Goal: Transaction & Acquisition: Purchase product/service

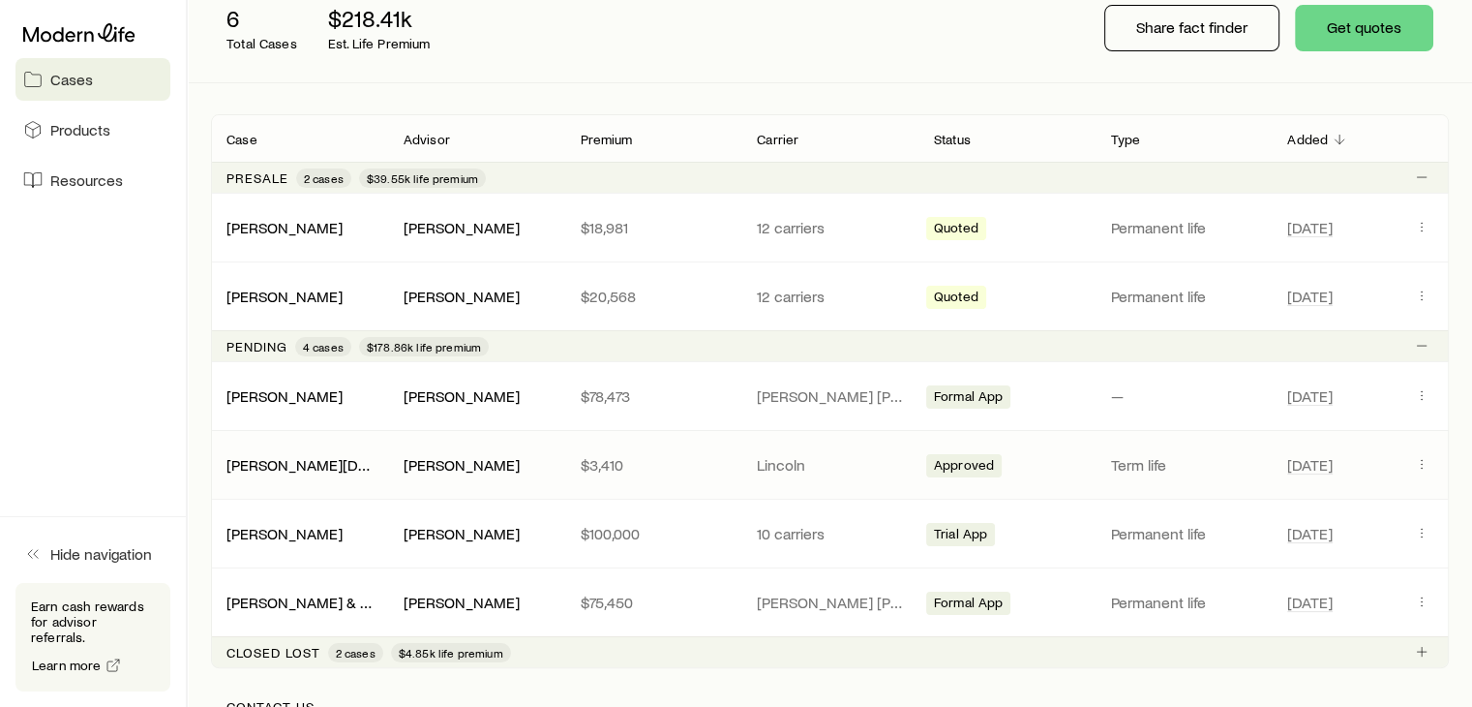
scroll to position [290, 0]
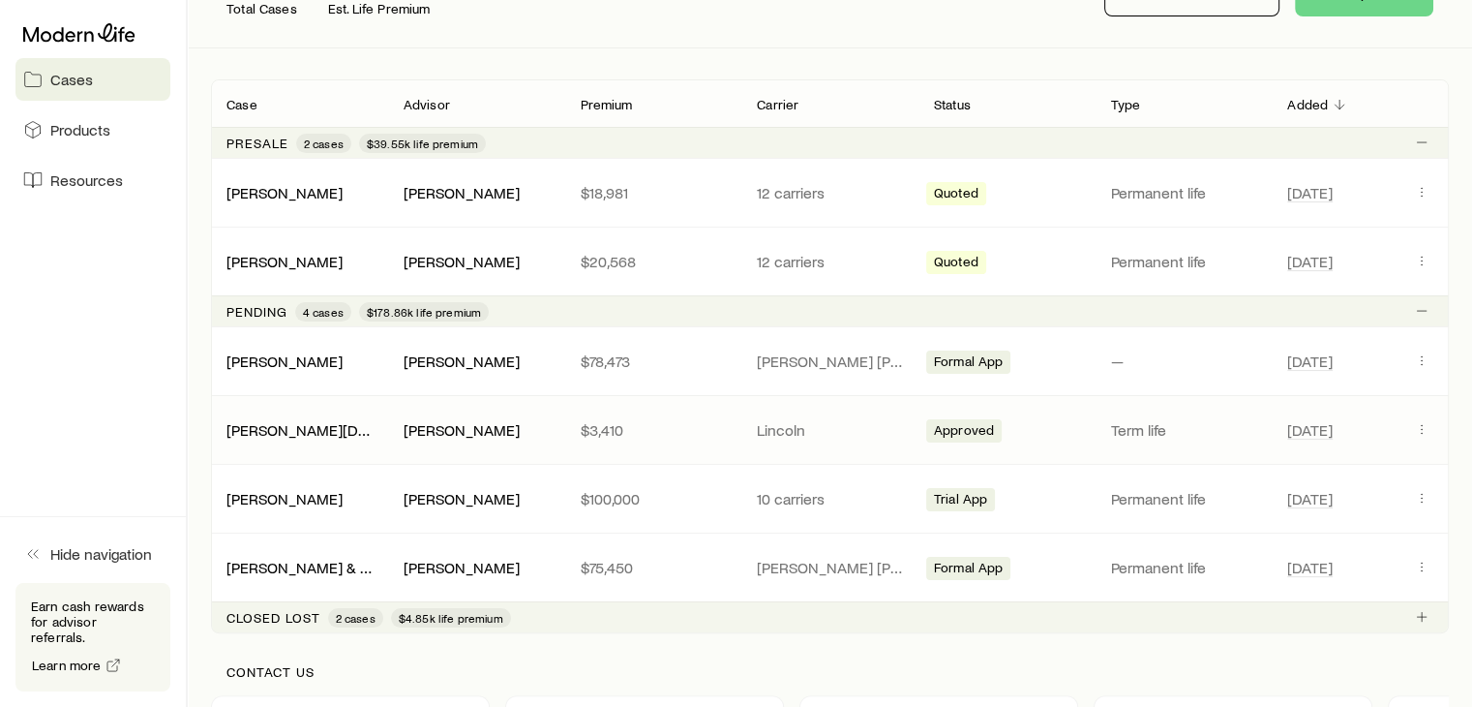
click at [352, 435] on div "[PERSON_NAME][DEMOGRAPHIC_DATA]" at bounding box center [299, 429] width 177 height 19
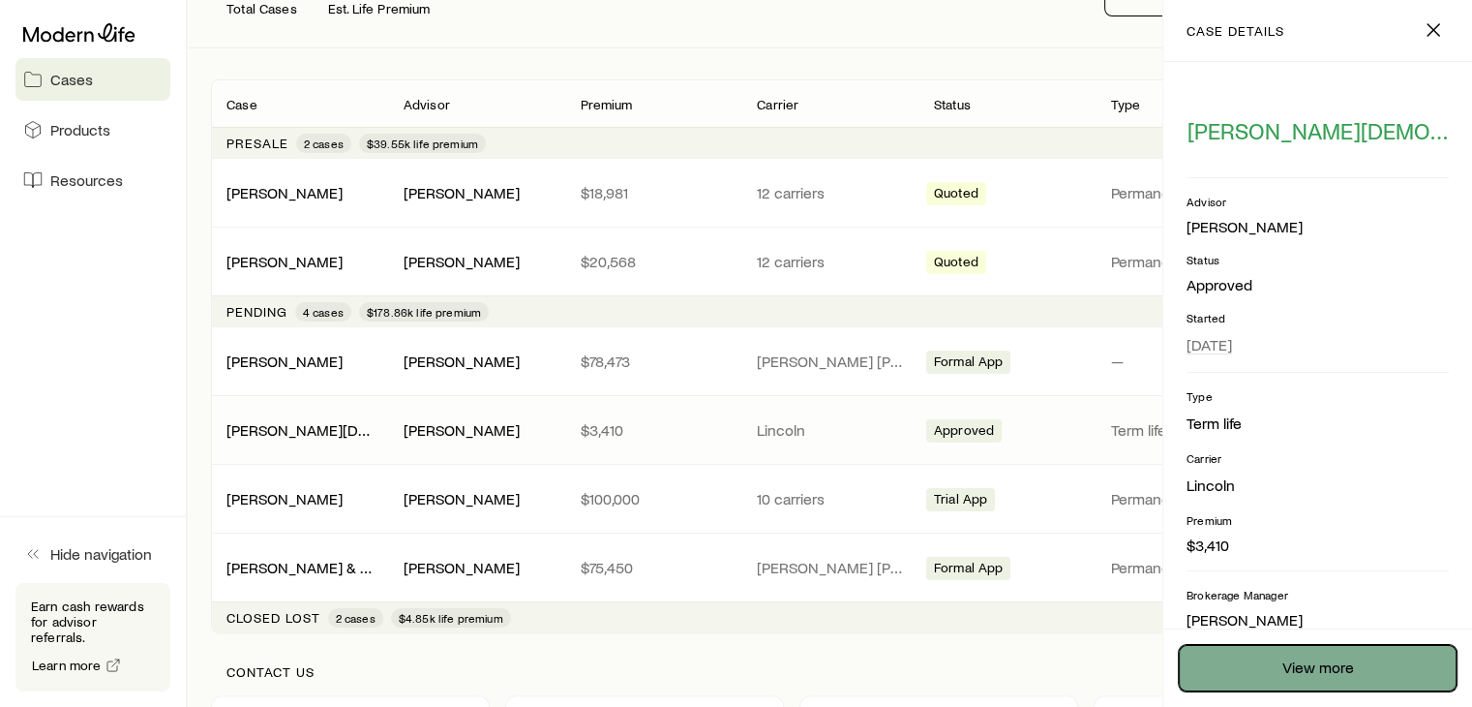
click at [1413, 663] on link "View more" at bounding box center [1318, 668] width 278 height 46
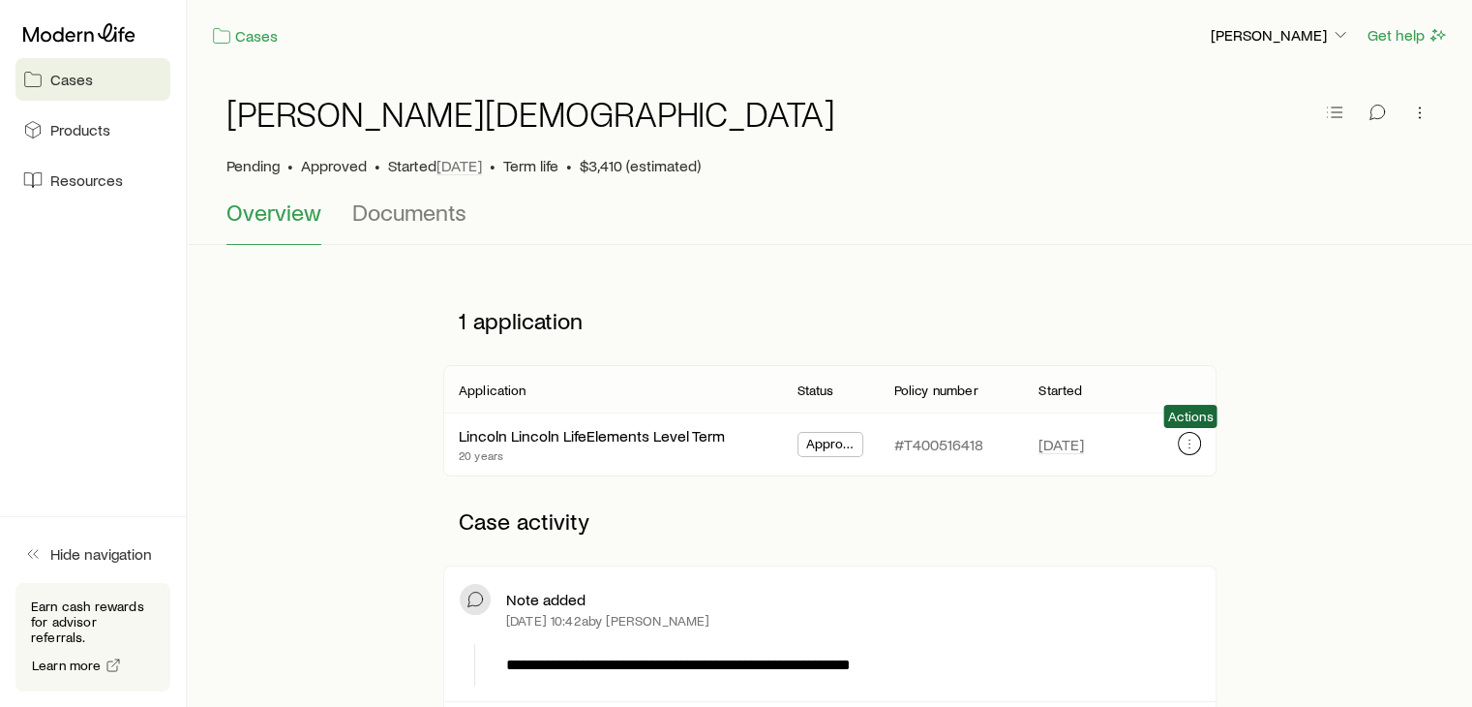
click at [1189, 444] on icon "button" at bounding box center [1189, 443] width 15 height 15
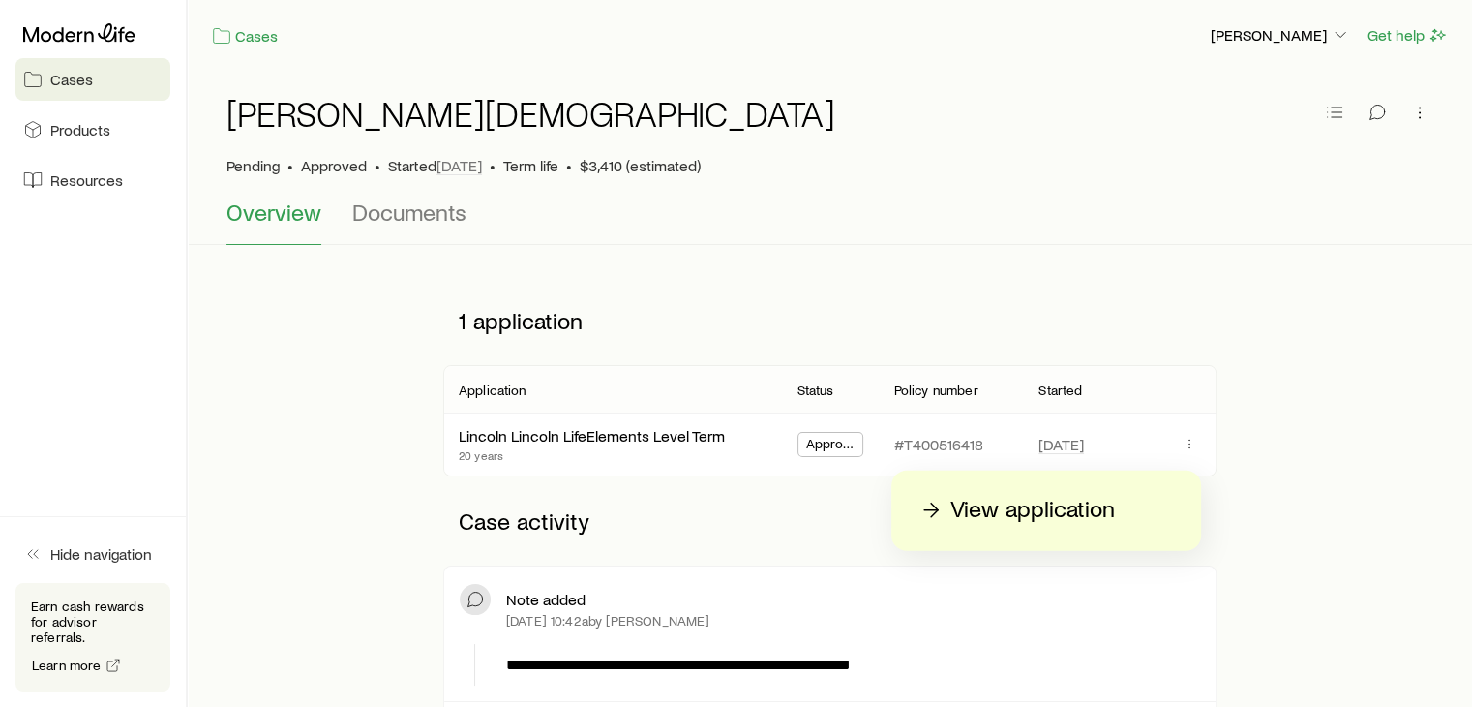
drag, startPoint x: 742, startPoint y: 327, endPoint x: 549, endPoint y: 264, distance: 202.7
click at [731, 324] on p "1 application" at bounding box center [830, 320] width 774 height 58
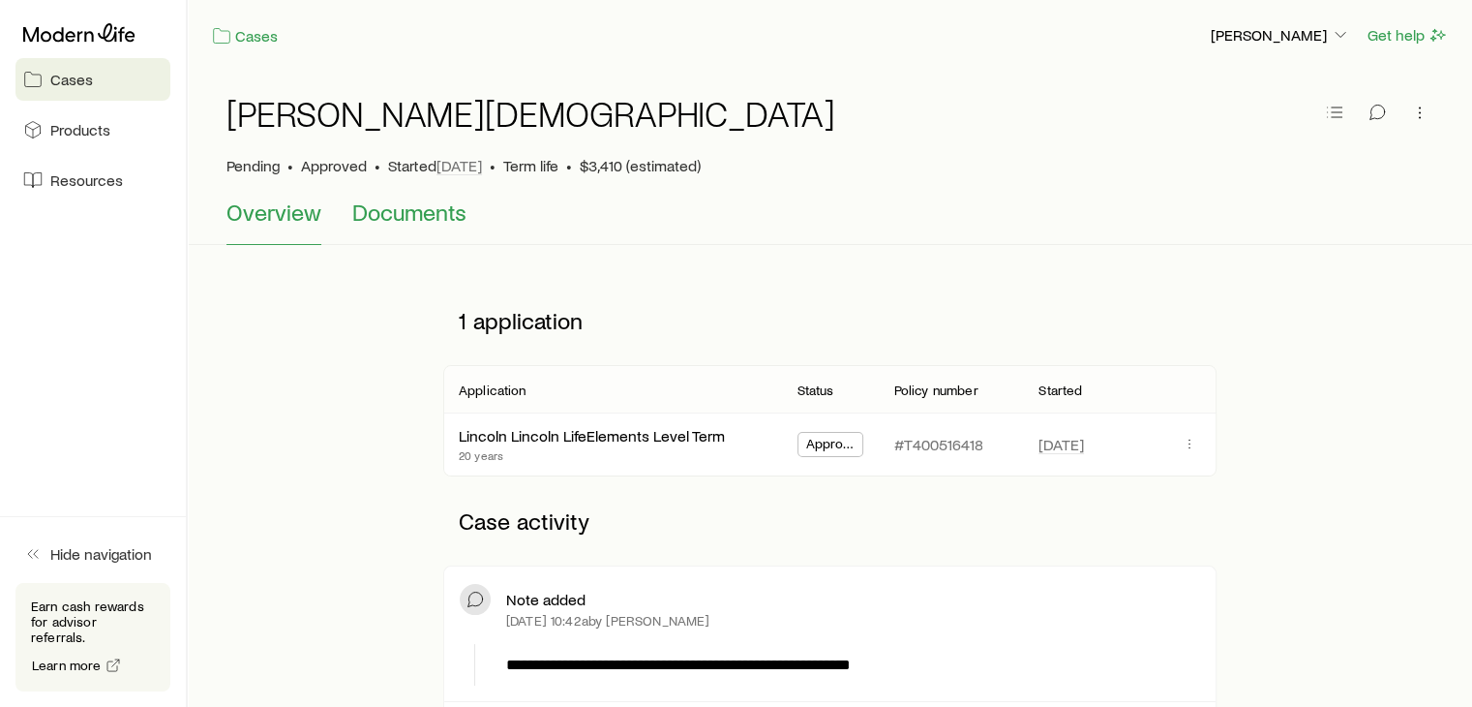
click at [414, 219] on span "Documents" at bounding box center [409, 211] width 114 height 27
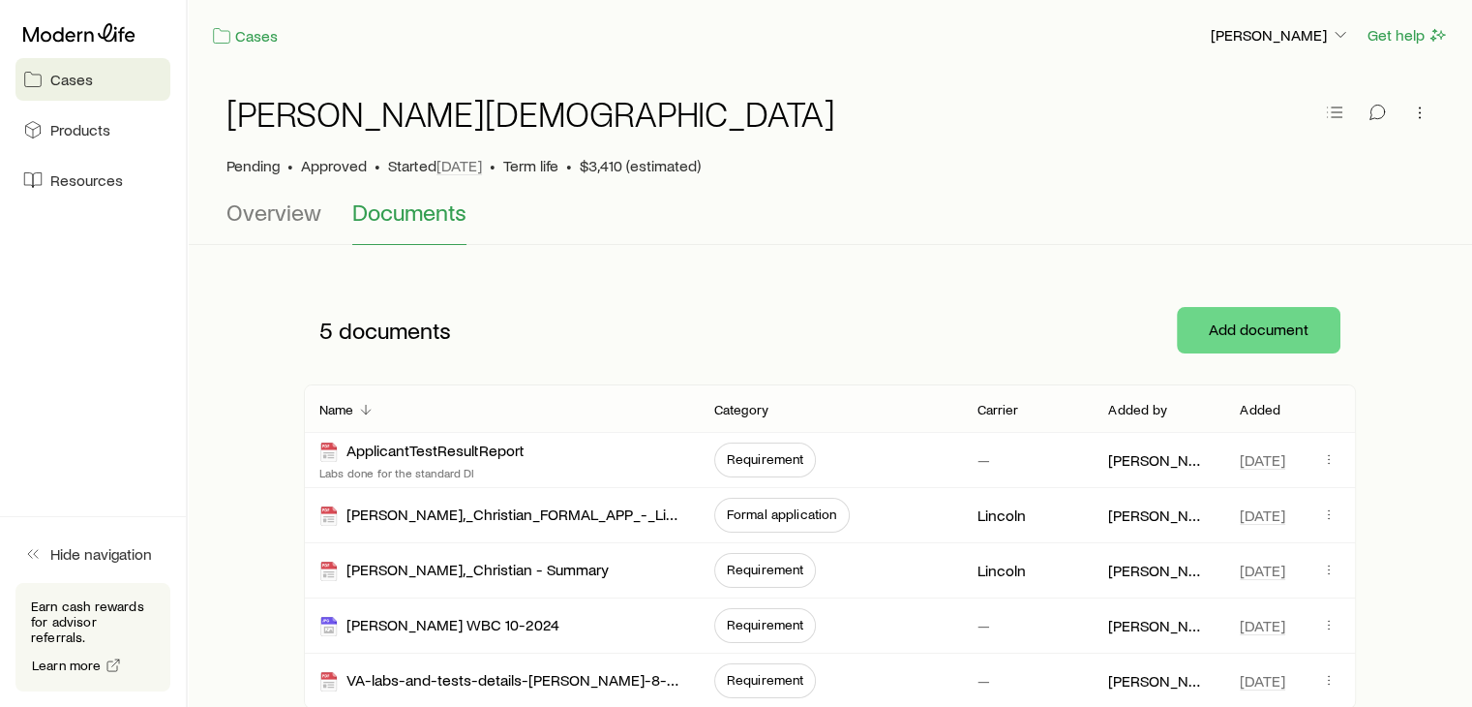
click at [266, 196] on div "[PERSON_NAME] • Approved • Started [DATE] • Term life • $3,410 (estimated)" at bounding box center [830, 135] width 1207 height 128
click at [271, 210] on span "Overview" at bounding box center [274, 211] width 95 height 27
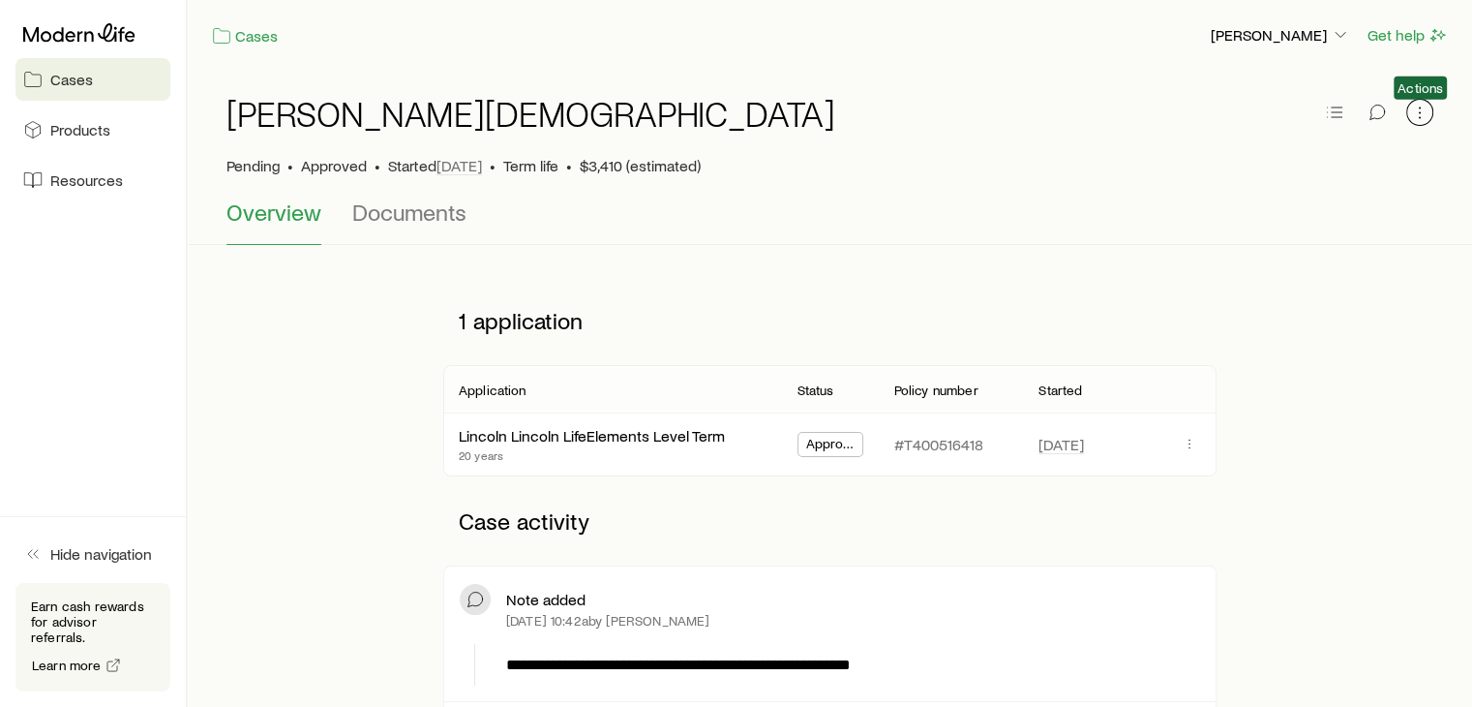
click at [1426, 116] on icon "button" at bounding box center [1420, 112] width 19 height 19
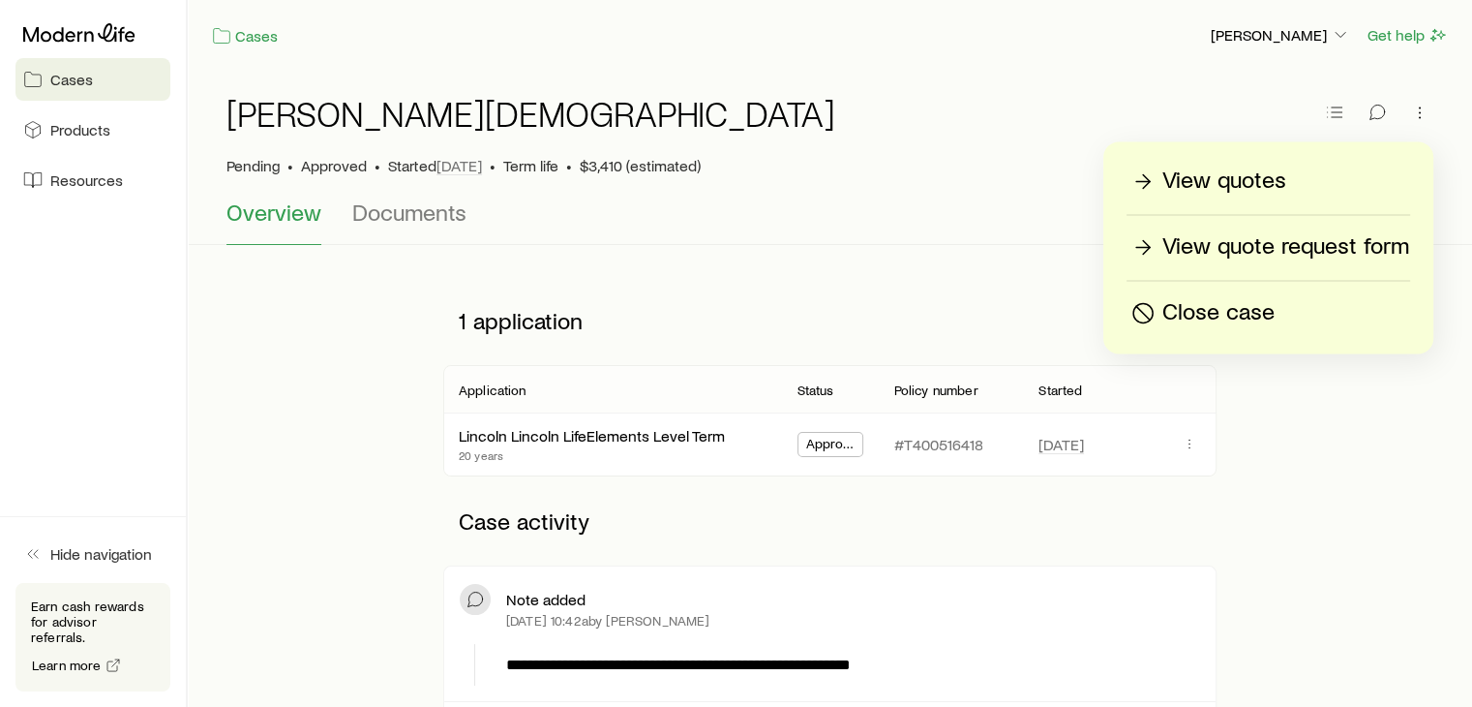
click at [1280, 197] on link "View quotes" at bounding box center [1269, 182] width 284 height 34
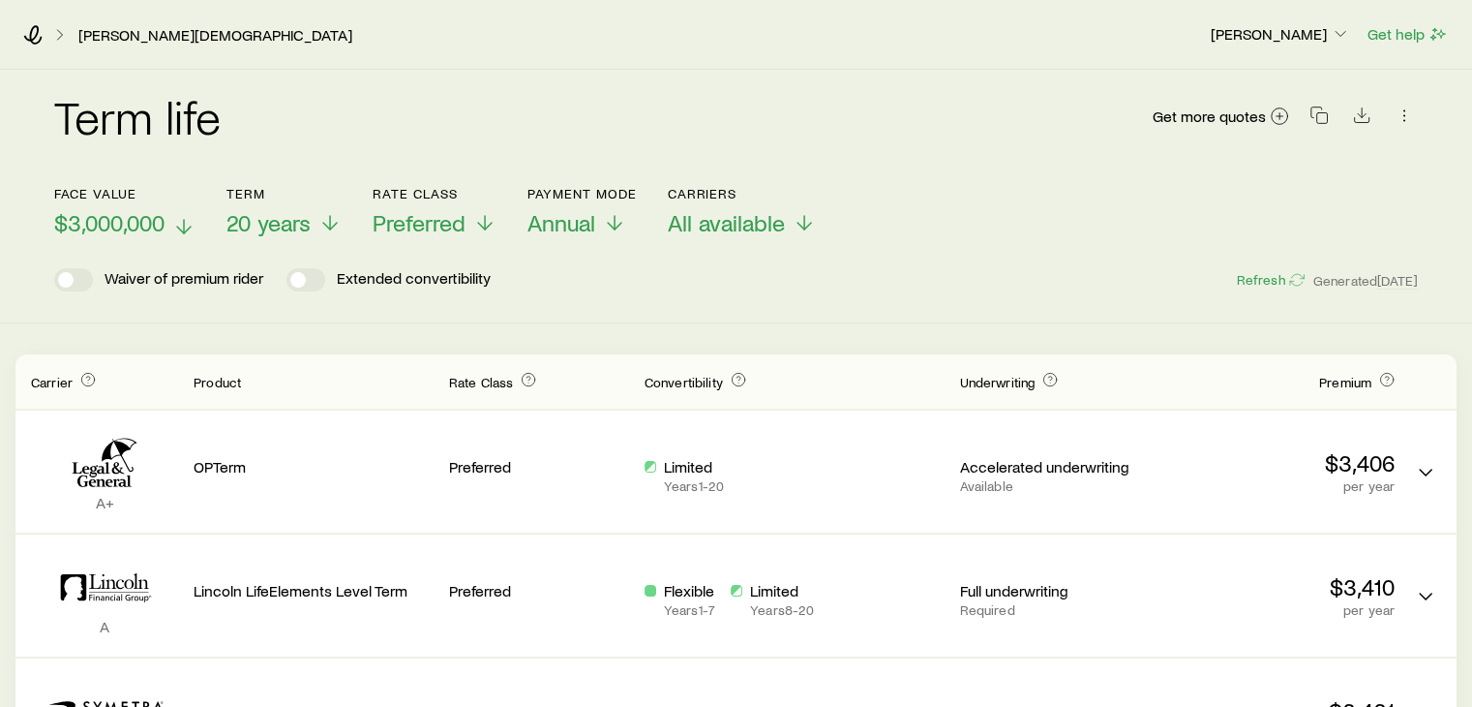
click at [132, 222] on span "$3,000,000" at bounding box center [109, 222] width 110 height 27
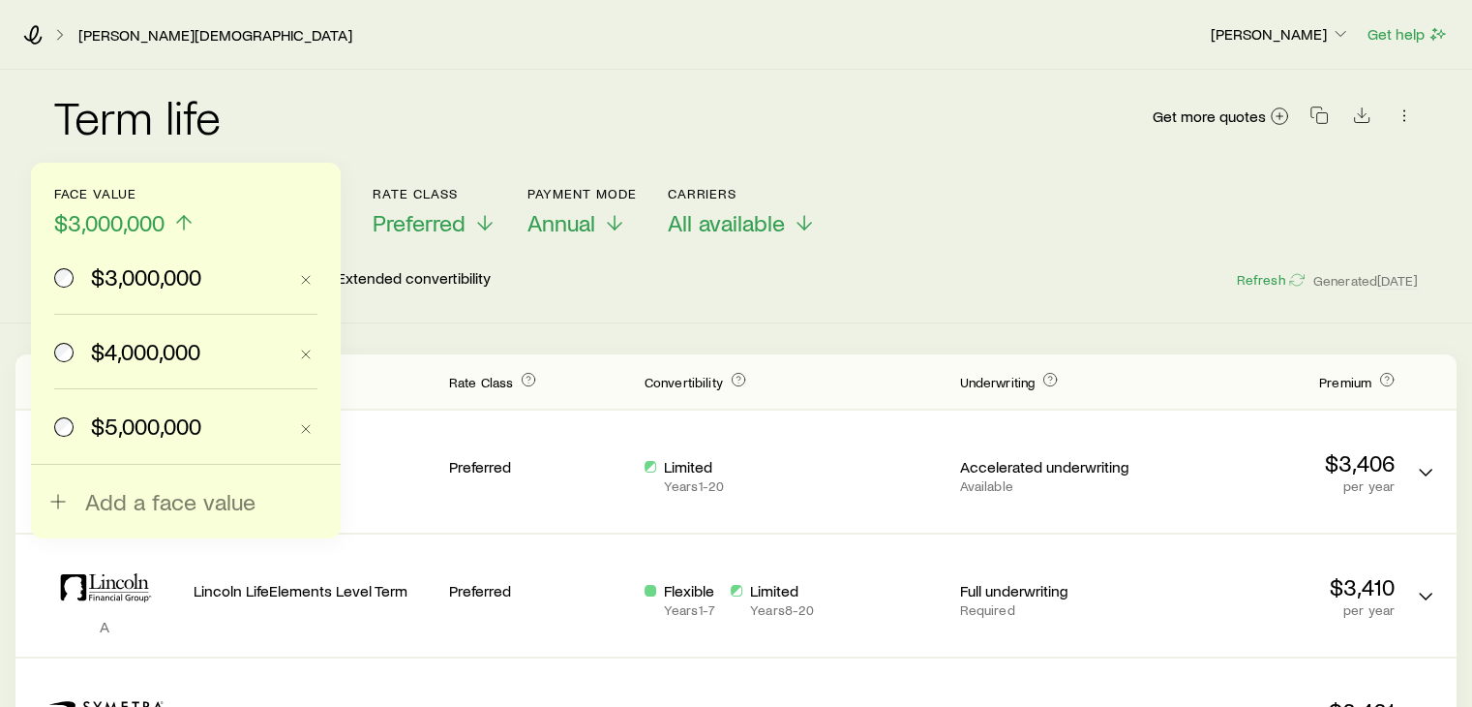
click at [75, 428] on span at bounding box center [64, 425] width 21 height 27
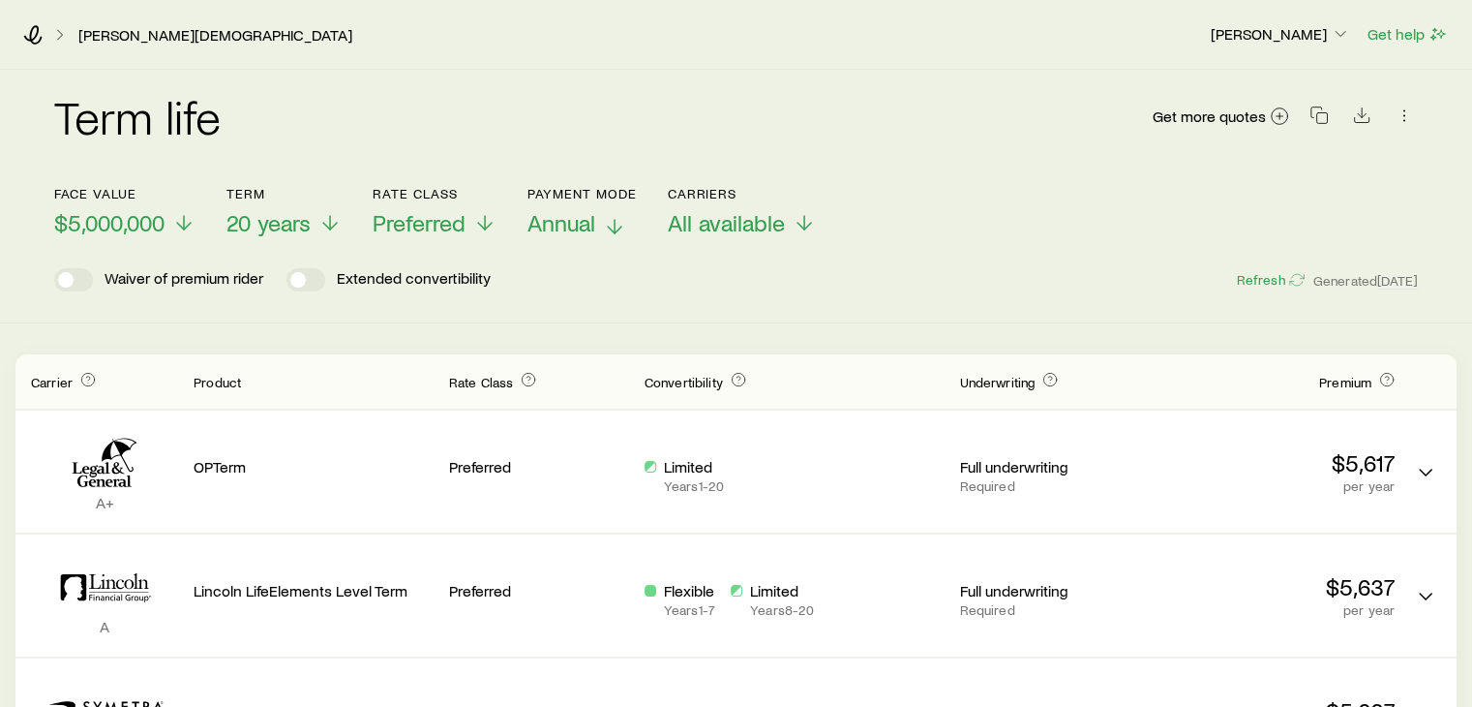
click at [619, 221] on icon at bounding box center [614, 226] width 23 height 23
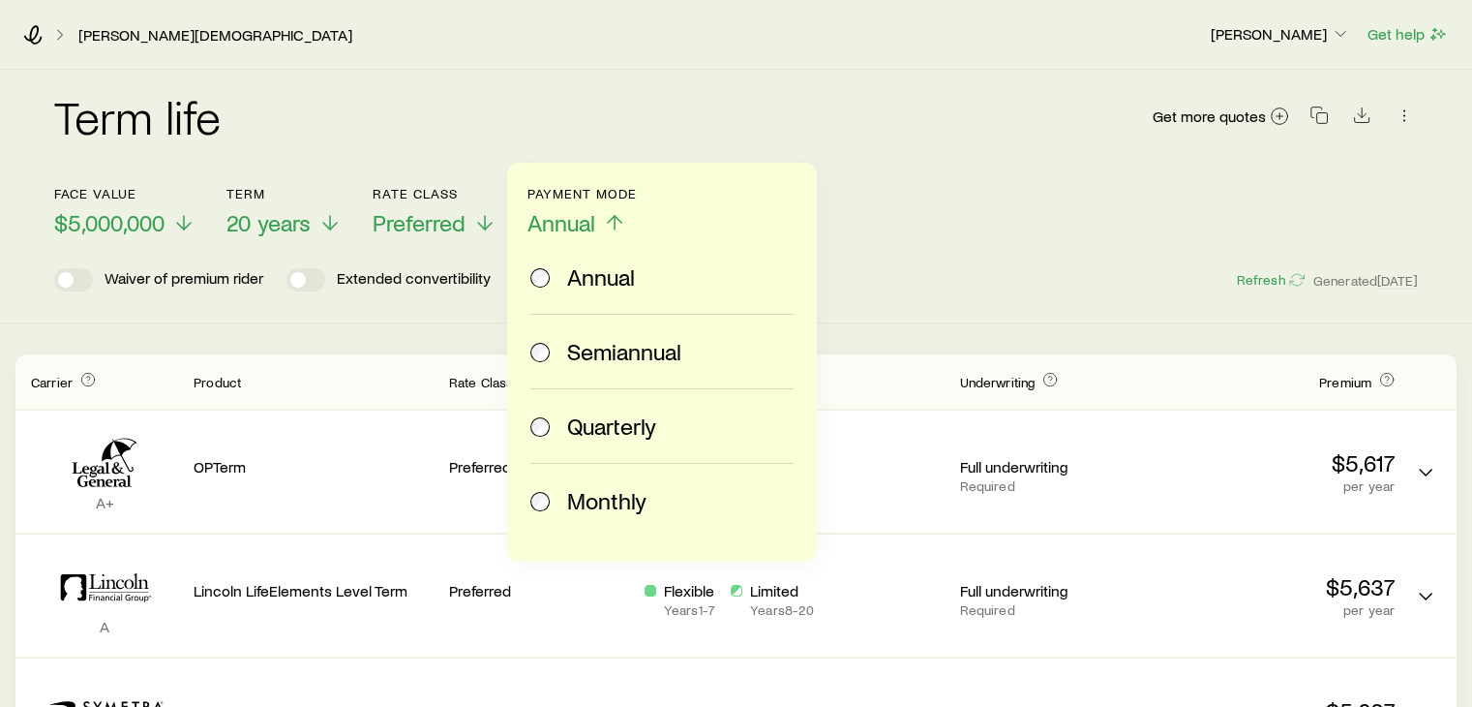
click at [556, 499] on div "Monthly" at bounding box center [659, 500] width 256 height 27
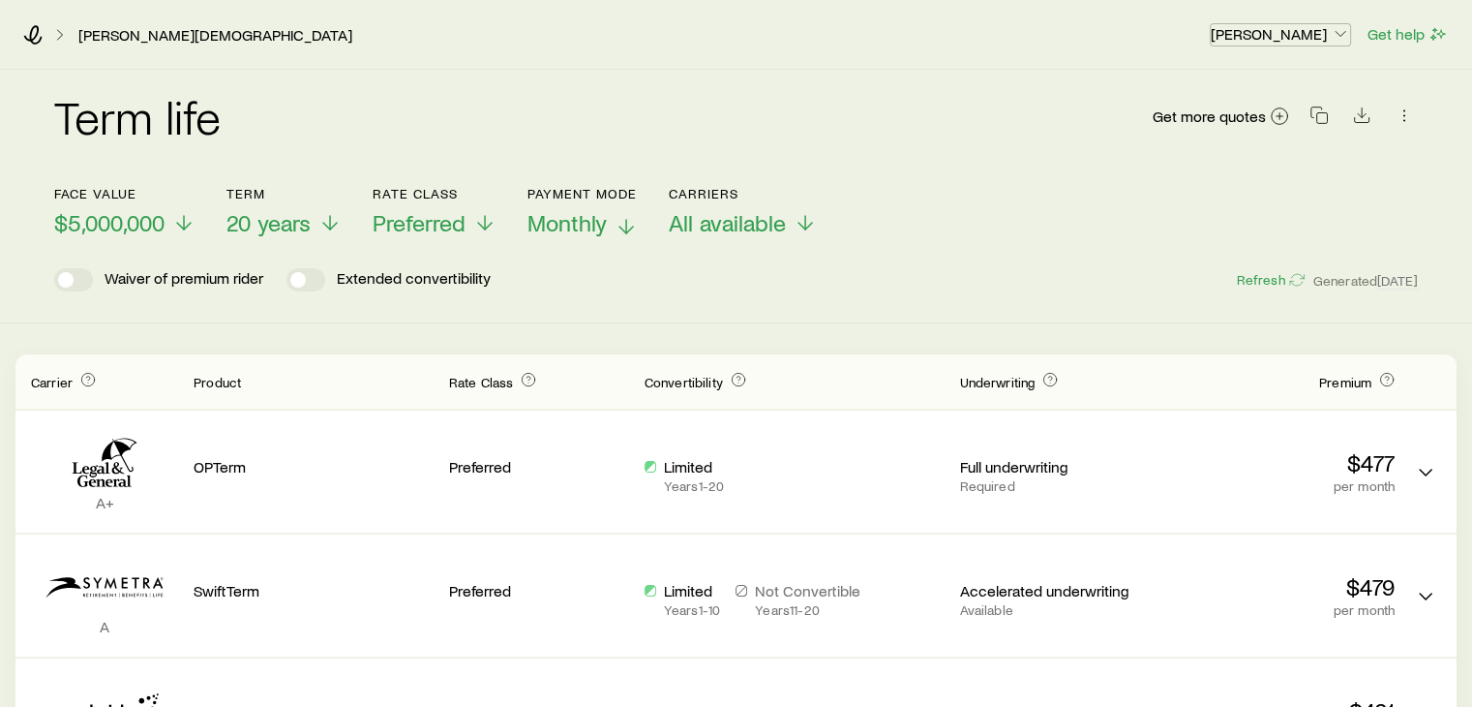
click at [1273, 36] on p "[PERSON_NAME]" at bounding box center [1280, 33] width 139 height 19
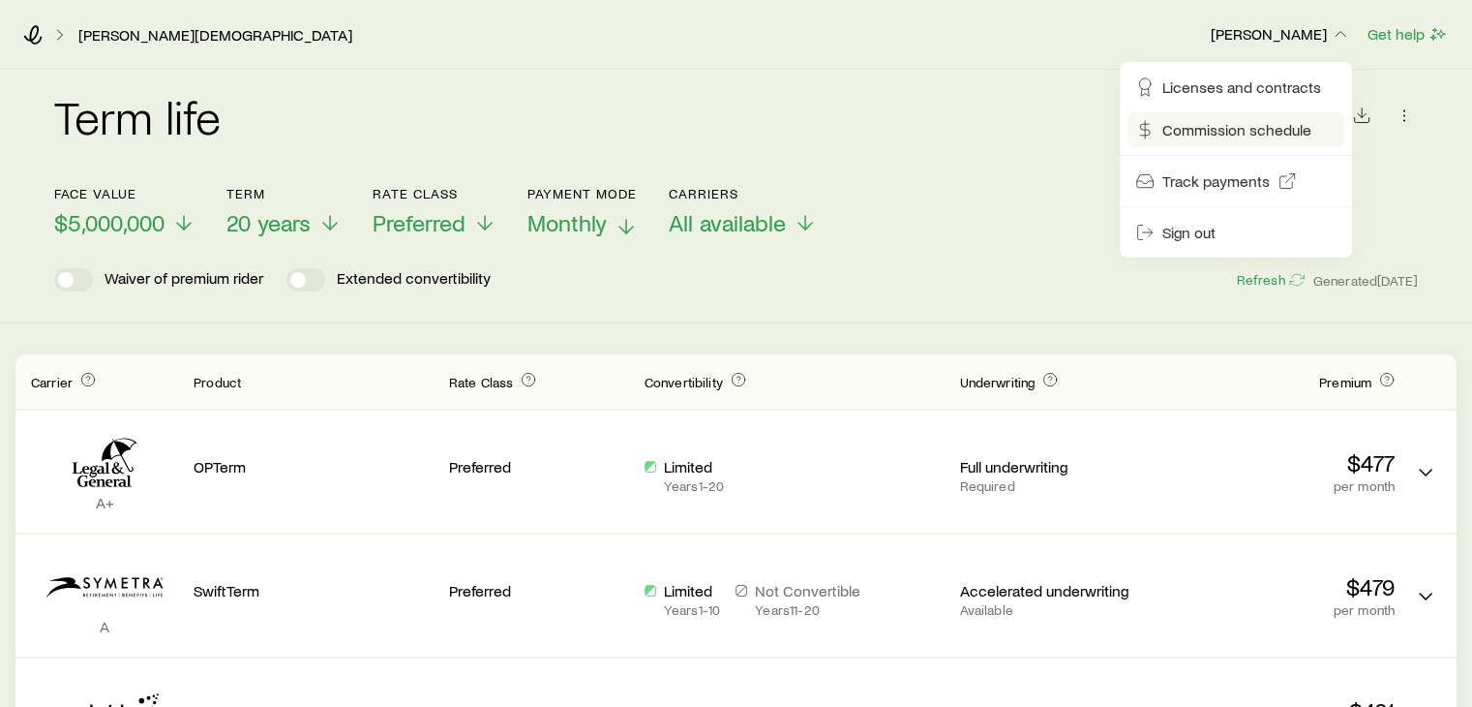
click at [1224, 123] on span "Commission schedule" at bounding box center [1237, 129] width 149 height 19
